Goal: Information Seeking & Learning: Check status

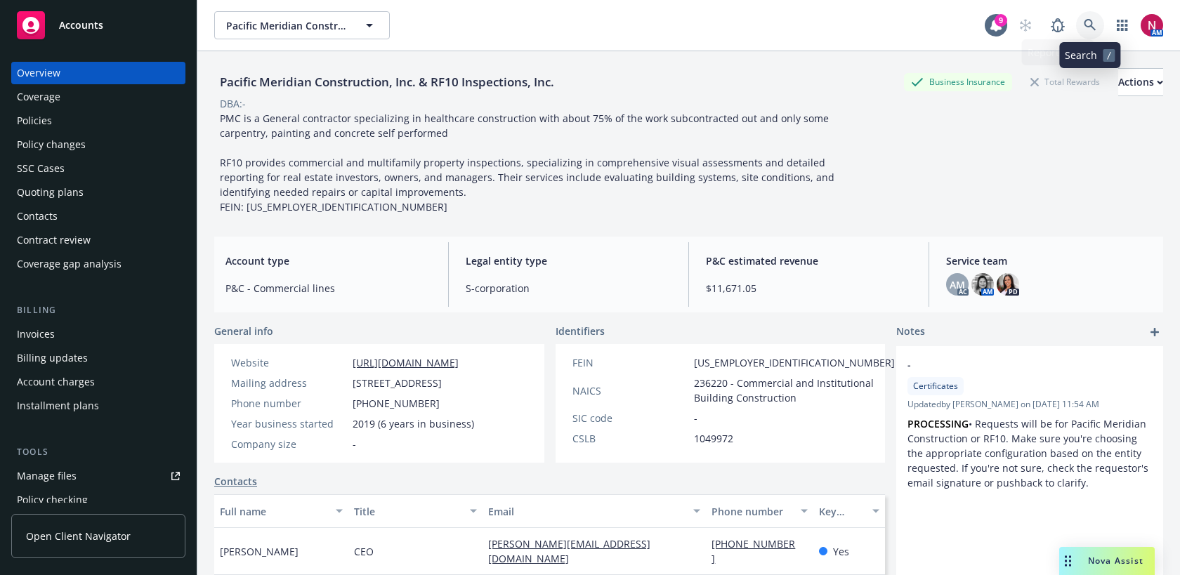
click at [1091, 22] on icon at bounding box center [1090, 25] width 13 height 13
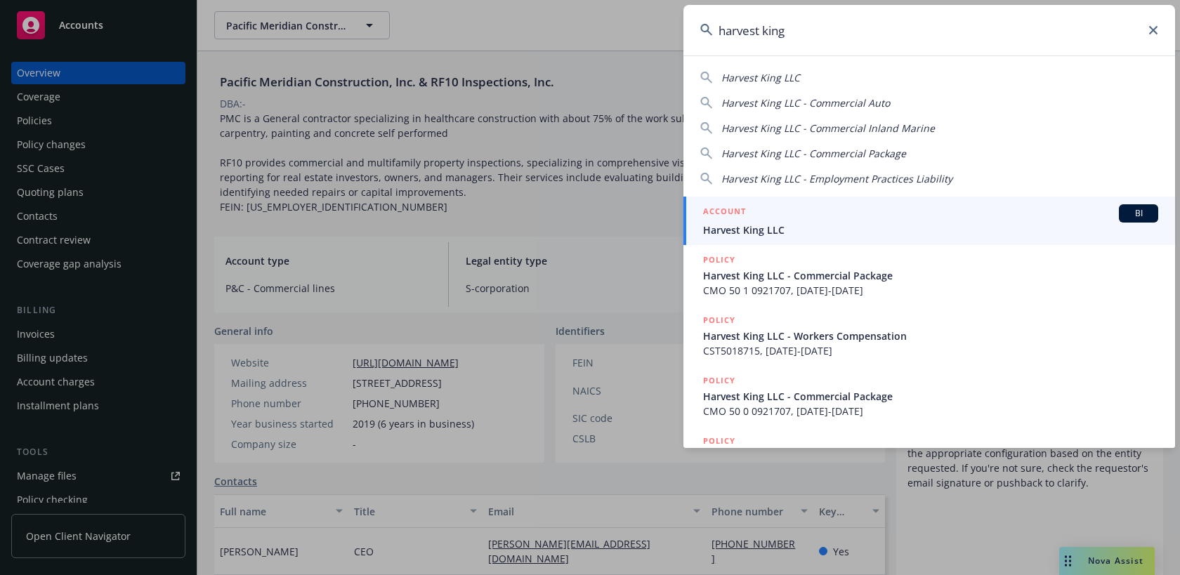
type input "harvest king"
click at [909, 230] on span "Harvest King LLC" at bounding box center [930, 230] width 455 height 15
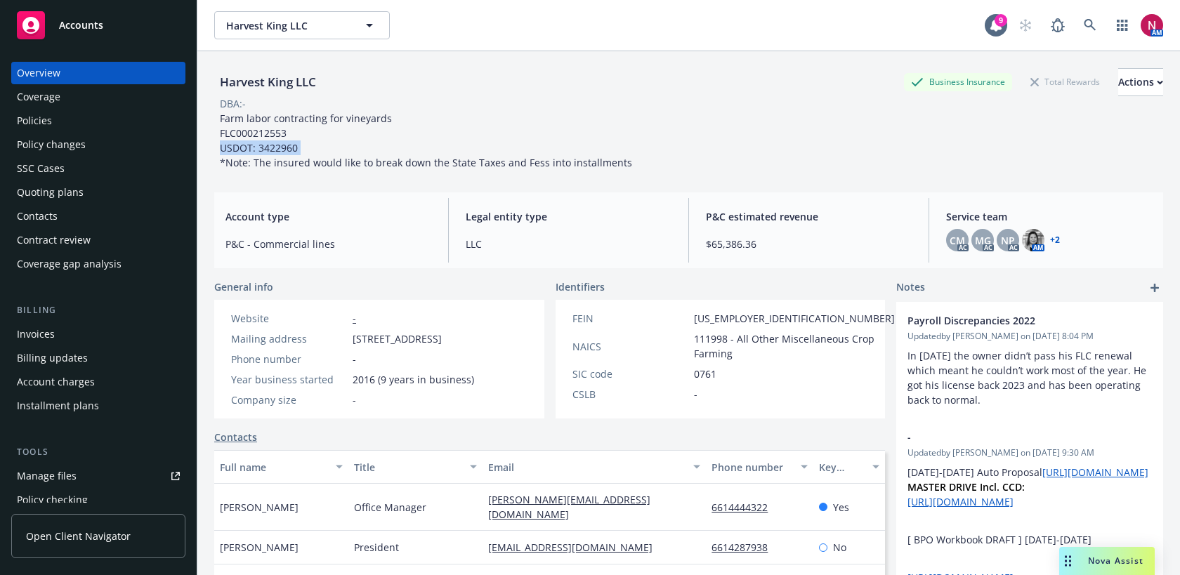
drag, startPoint x: 304, startPoint y: 147, endPoint x: 219, endPoint y: 149, distance: 85.0
click at [219, 149] on div "Farm labor contracting for vineyards FLC000212553 USDOT: 3422960 *Note: The ins…" at bounding box center [426, 140] width 424 height 59
drag, startPoint x: 260, startPoint y: 149, endPoint x: 296, endPoint y: 149, distance: 35.8
click at [296, 149] on span "Farm labor contracting for vineyards FLC000212553 USDOT: 3422960 *Note: The ins…" at bounding box center [426, 141] width 412 height 58
click at [138, 126] on div "Policies" at bounding box center [98, 121] width 163 height 22
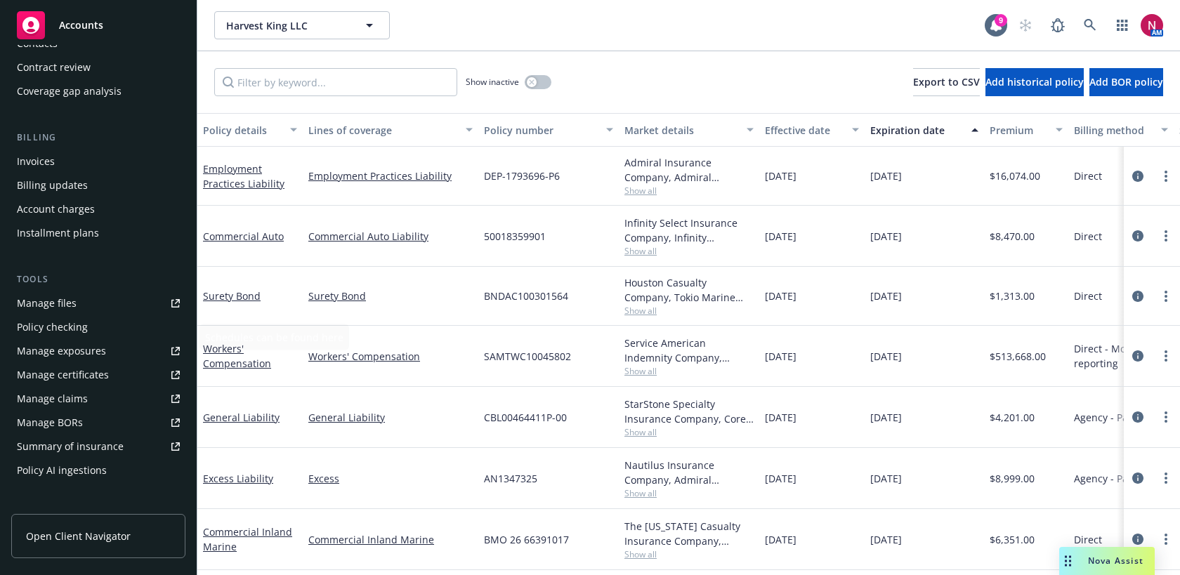
scroll to position [194, 0]
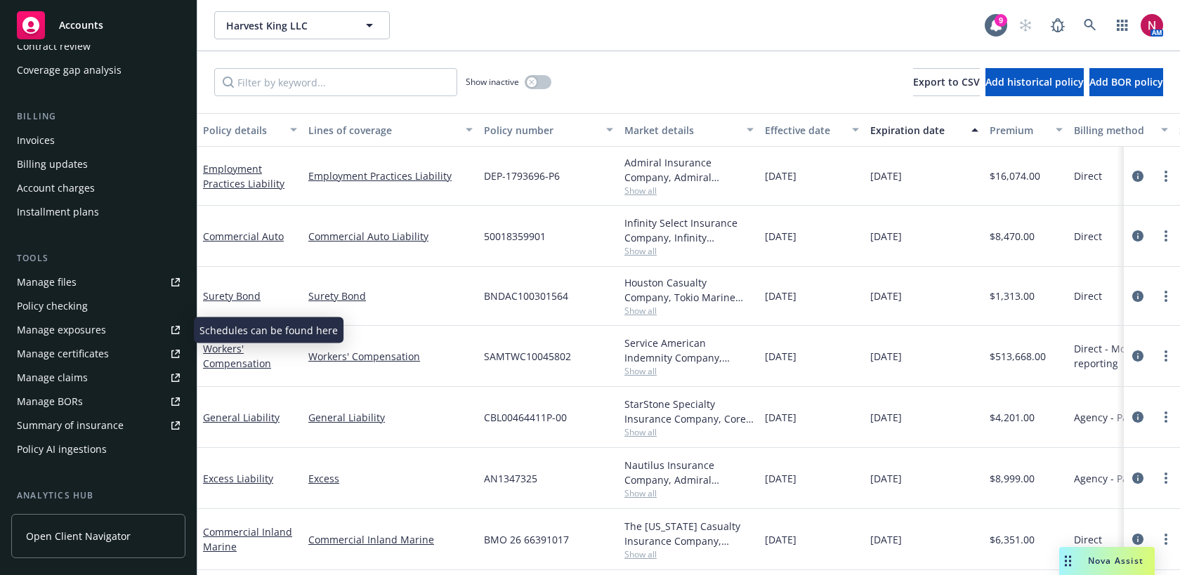
click at [69, 332] on div "Manage exposures" at bounding box center [61, 330] width 89 height 22
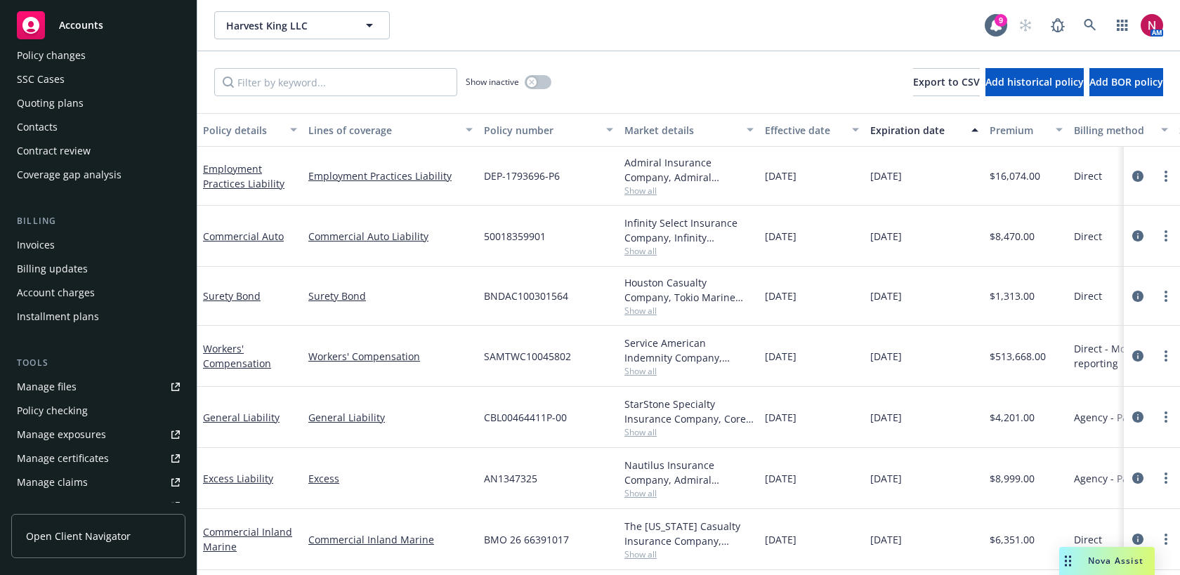
scroll to position [0, 0]
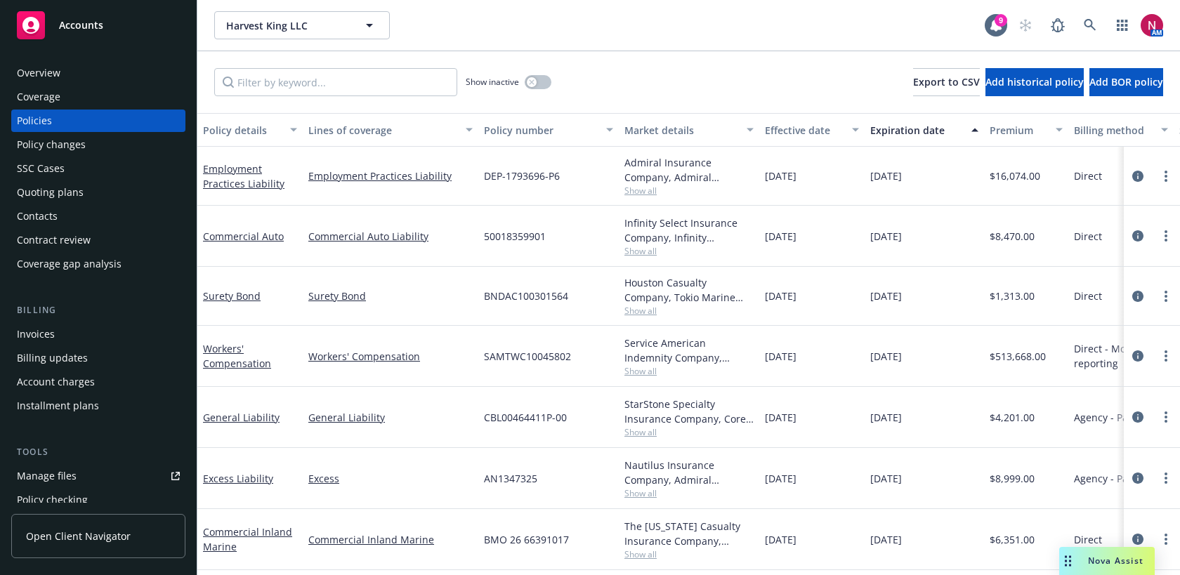
click at [70, 193] on div "Quoting plans" at bounding box center [50, 192] width 67 height 22
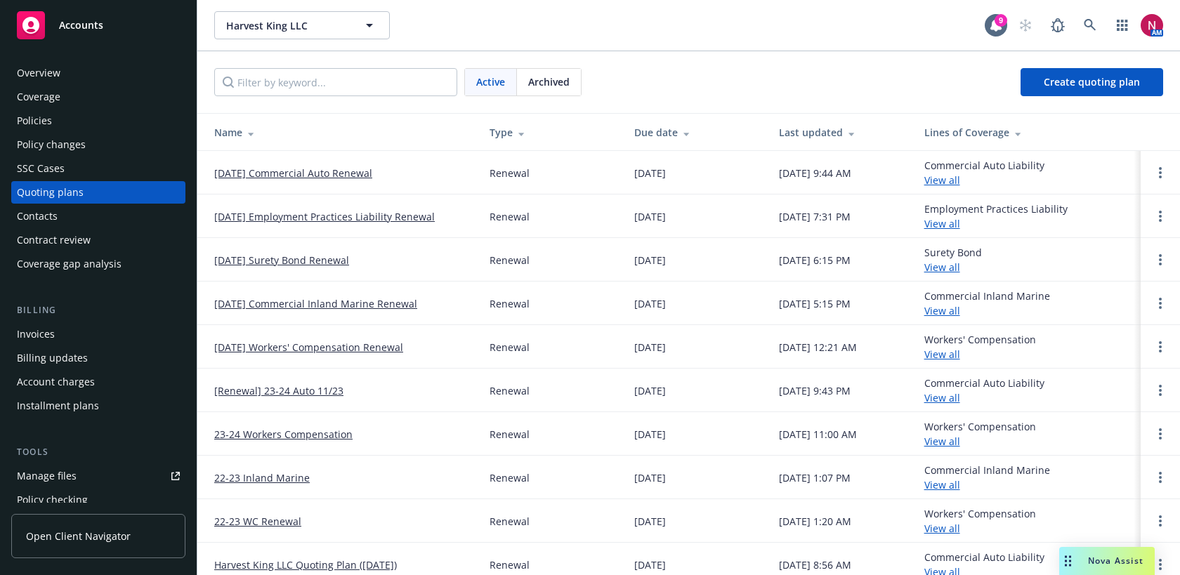
click at [271, 175] on link "[DATE] Commercial Auto Renewal" at bounding box center [293, 173] width 158 height 15
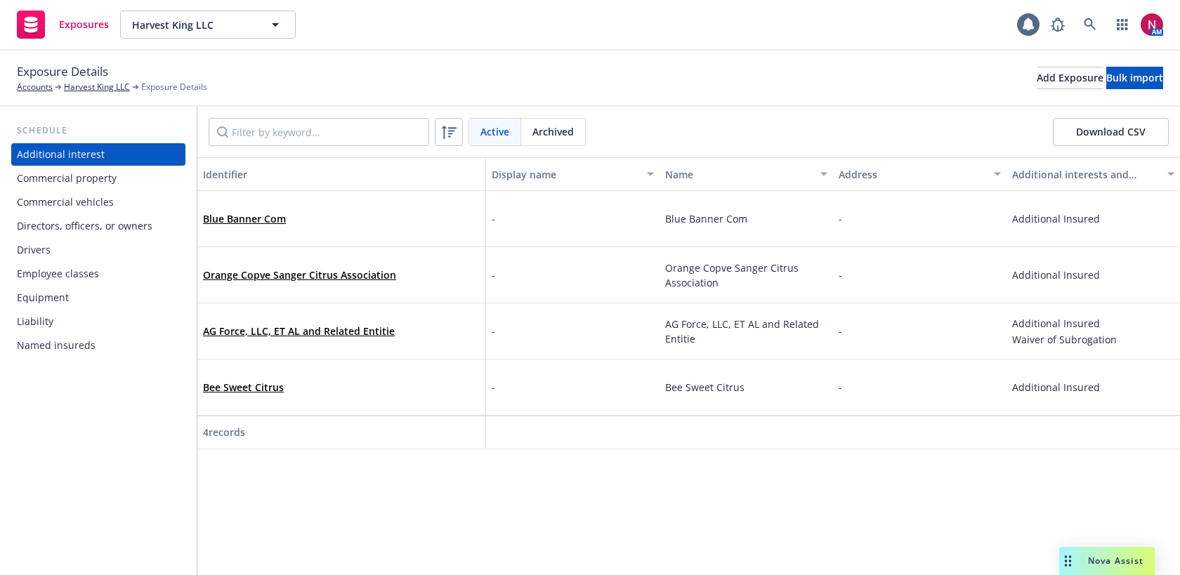
click at [129, 202] on div "Commercial vehicles" at bounding box center [98, 202] width 163 height 22
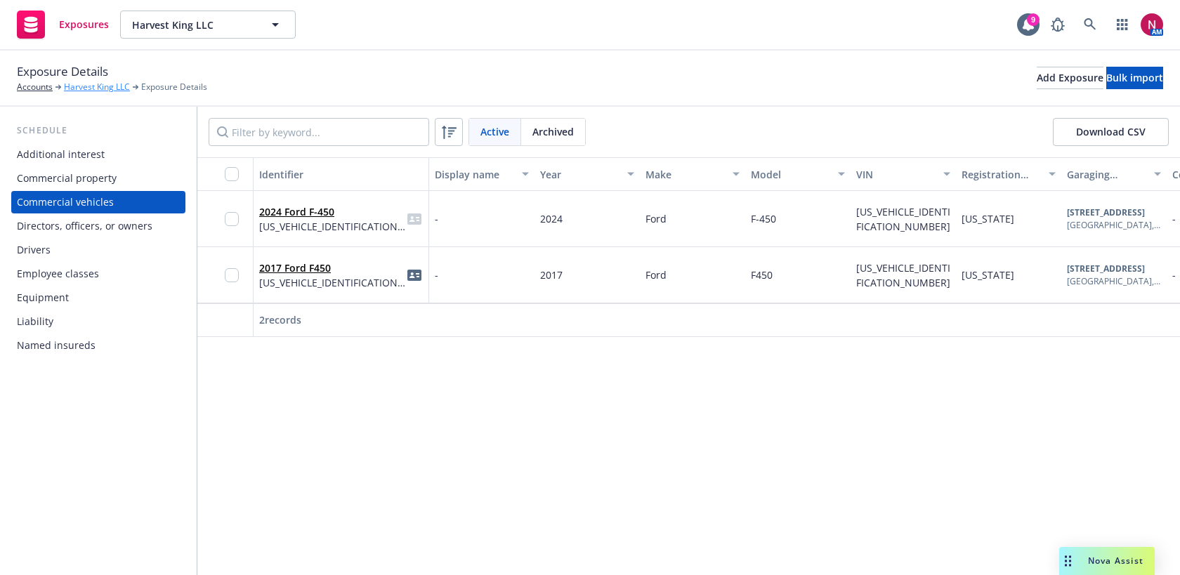
click at [104, 92] on link "Harvest King LLC" at bounding box center [97, 87] width 66 height 13
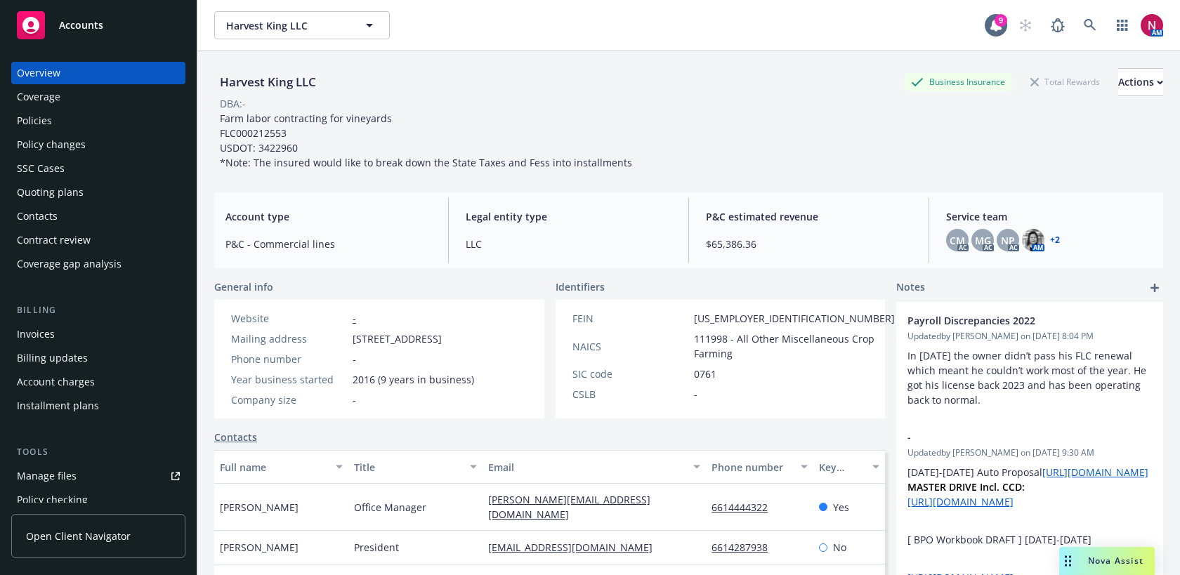
click at [68, 122] on div "Policies" at bounding box center [98, 121] width 163 height 22
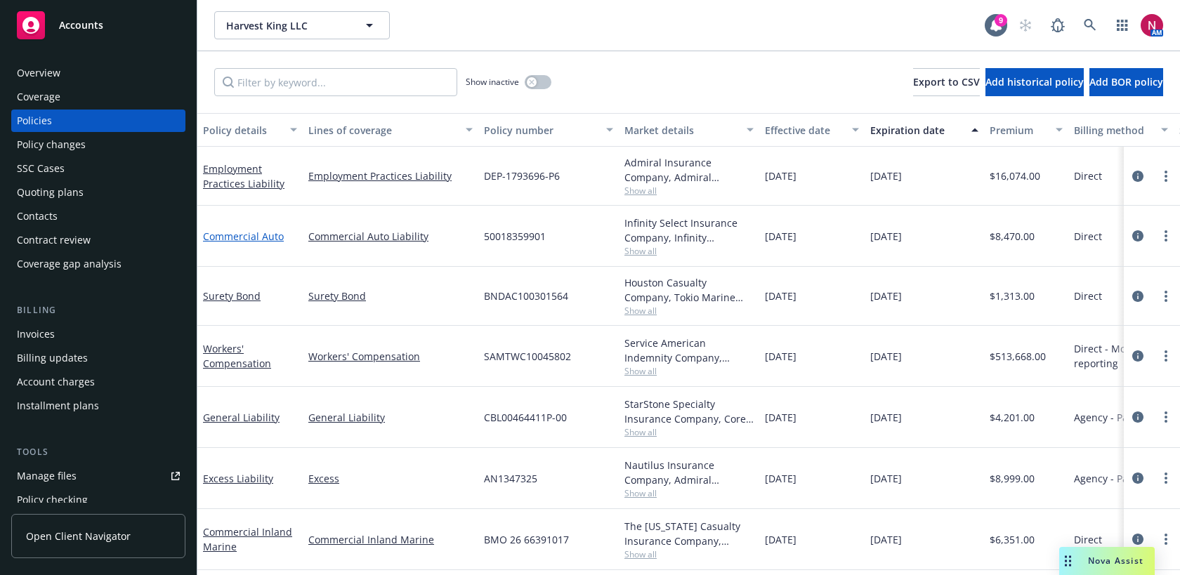
click at [256, 233] on link "Commercial Auto" at bounding box center [243, 236] width 81 height 13
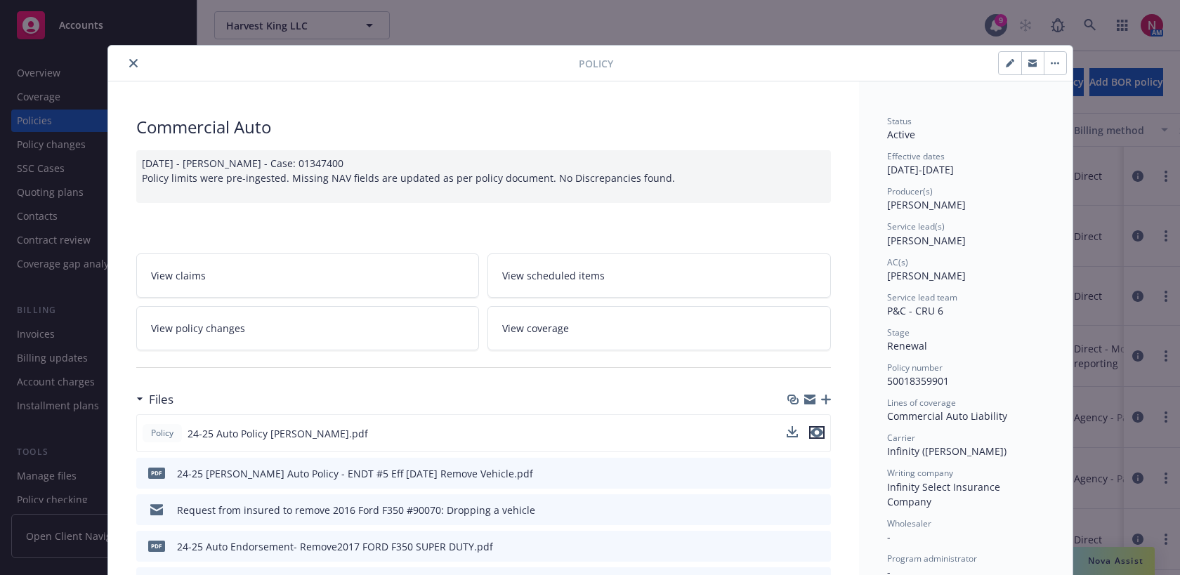
click at [817, 434] on icon "preview file" at bounding box center [817, 433] width 13 height 10
click at [369, 333] on link "View policy changes" at bounding box center [308, 328] width 344 height 44
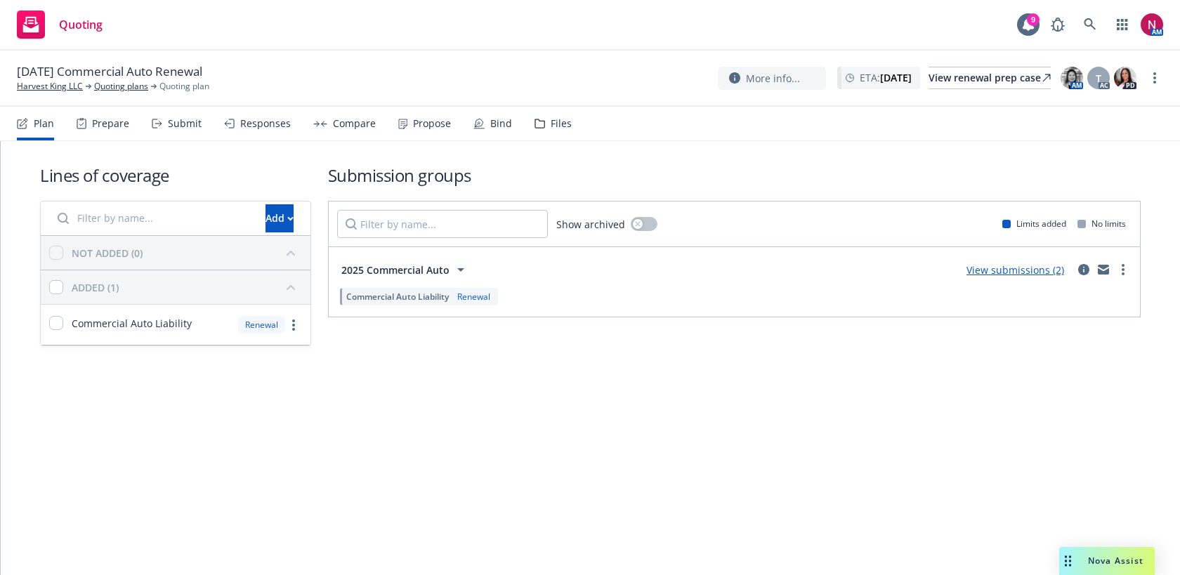
click at [259, 122] on div "Responses" at bounding box center [265, 123] width 51 height 11
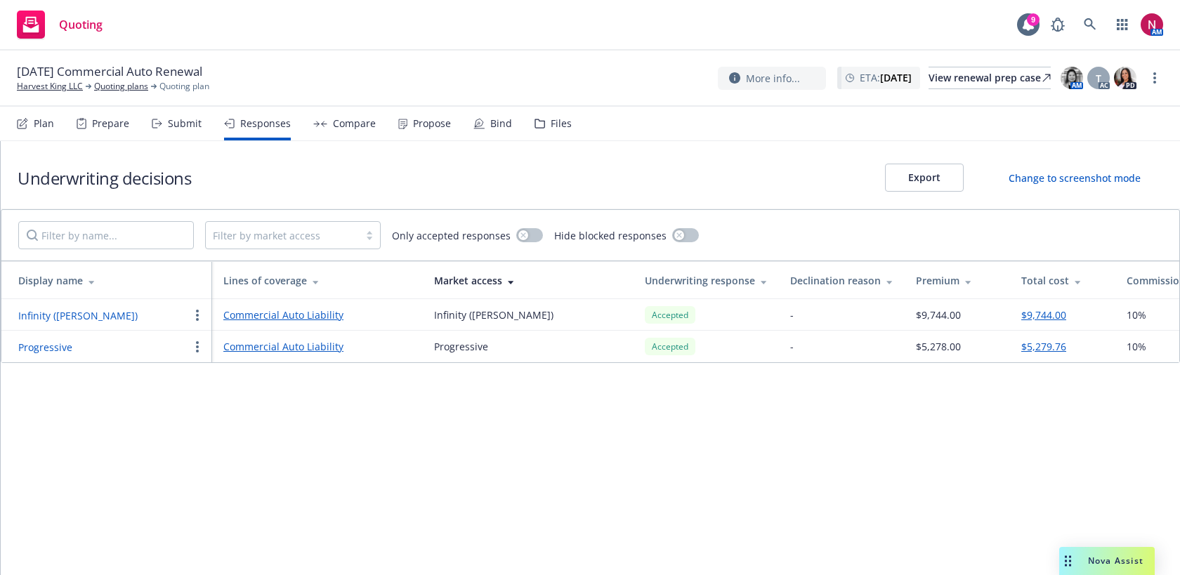
click at [43, 346] on button "Progressive" at bounding box center [45, 347] width 54 height 15
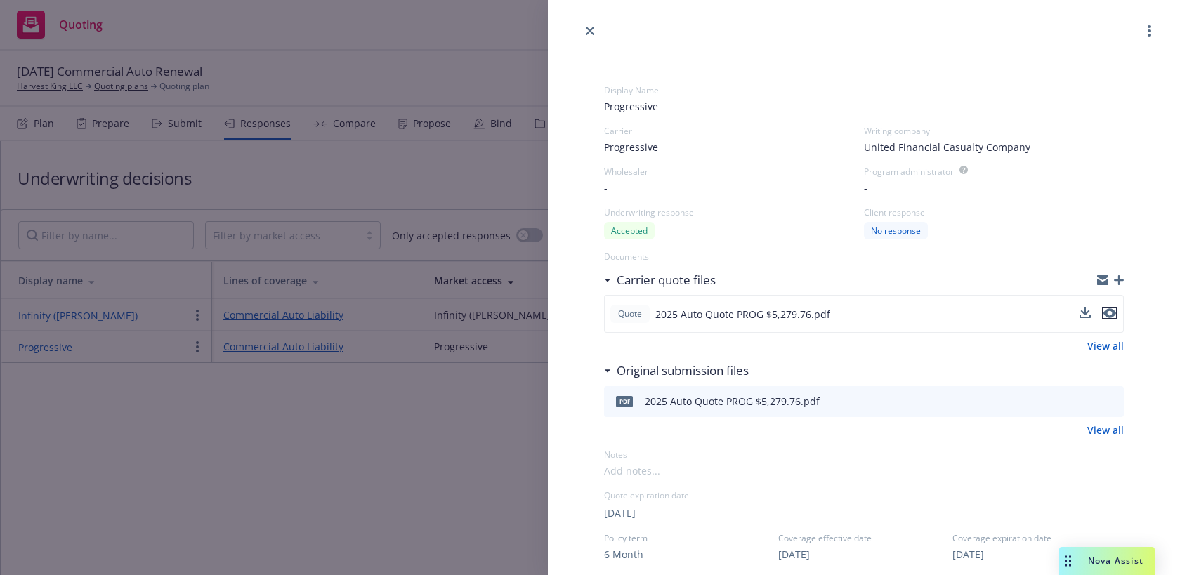
click at [1111, 311] on icon "preview file" at bounding box center [1110, 313] width 13 height 10
